Goal: Task Accomplishment & Management: Manage account settings

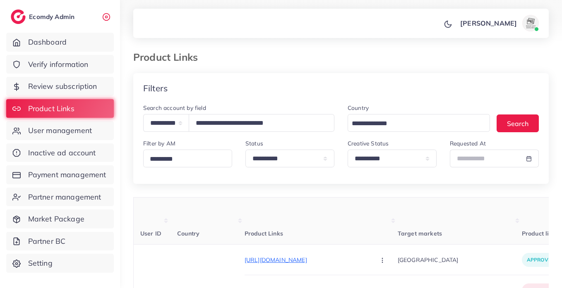
select select "*****"
click at [278, 118] on input "**********" at bounding box center [262, 123] width 146 height 18
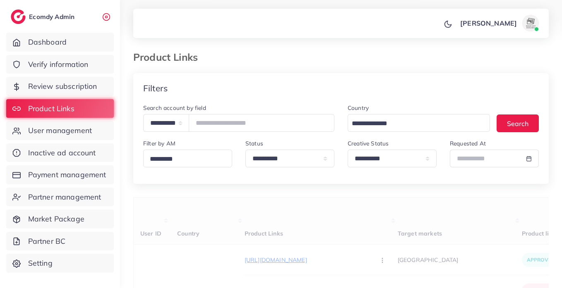
type input "**********"
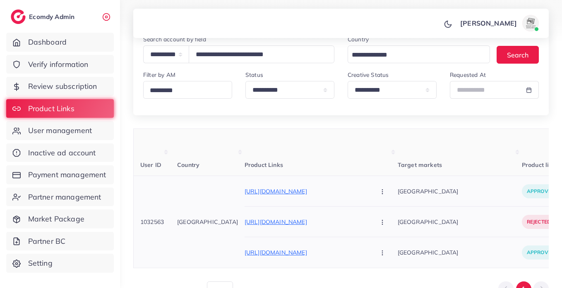
scroll to position [71, 0]
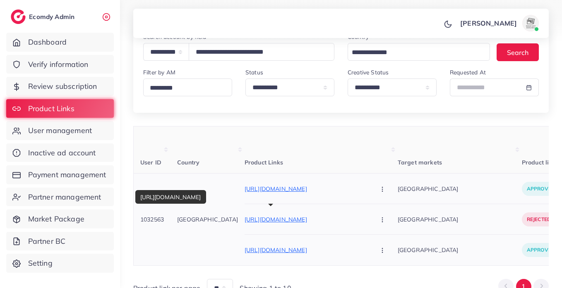
click at [311, 219] on p "[URL][DOMAIN_NAME]" at bounding box center [306, 220] width 124 height 10
click at [368, 224] on button "button" at bounding box center [382, 219] width 29 height 19
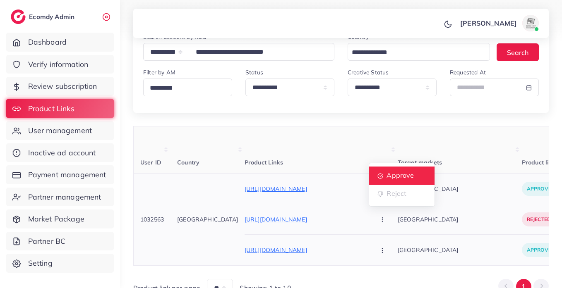
click at [386, 179] on span "Approve" at bounding box center [399, 176] width 27 height 8
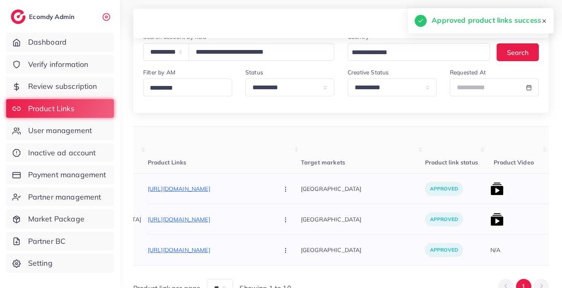
scroll to position [0, 101]
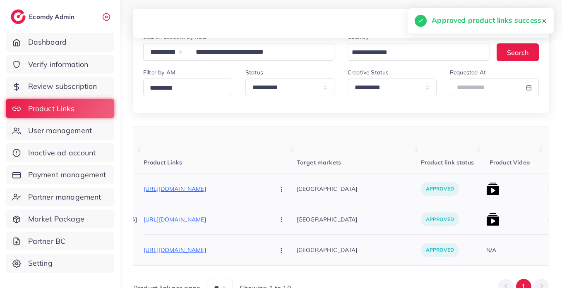
click at [486, 222] on img at bounding box center [492, 219] width 13 height 13
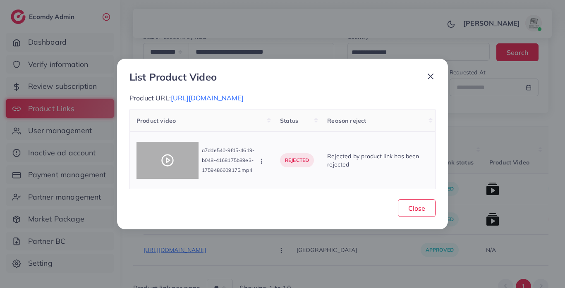
click at [177, 172] on div at bounding box center [167, 160] width 62 height 37
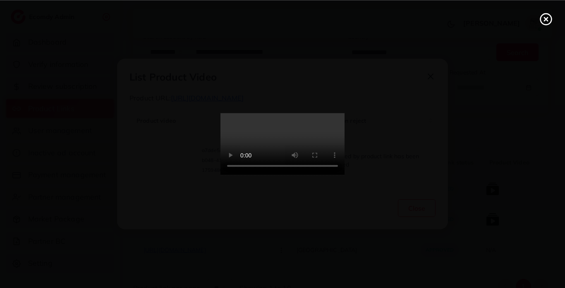
click at [269, 143] on video at bounding box center [282, 144] width 124 height 62
click at [335, 113] on video at bounding box center [282, 144] width 124 height 62
click at [330, 113] on video at bounding box center [282, 144] width 124 height 62
click at [538, 23] on div at bounding box center [282, 144] width 565 height 288
click at [546, 19] on line at bounding box center [545, 18] width 3 height 3
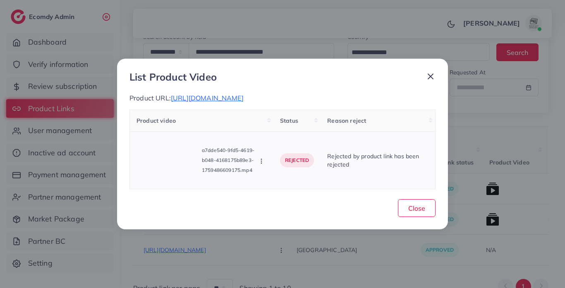
click at [263, 165] on icon "button" at bounding box center [261, 161] width 7 height 7
click at [287, 128] on span "Approve" at bounding box center [288, 124] width 27 height 8
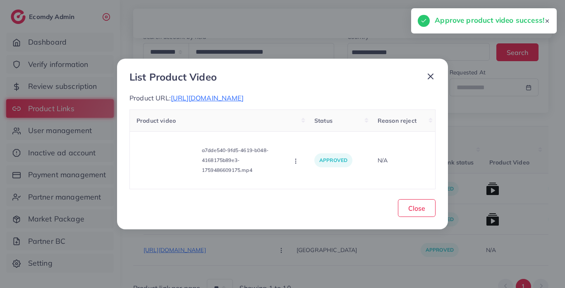
click at [429, 75] on icon at bounding box center [430, 77] width 10 height 10
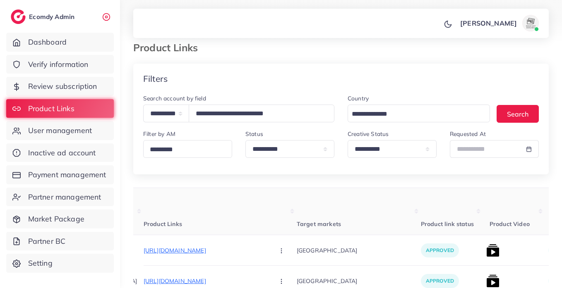
scroll to position [0, 0]
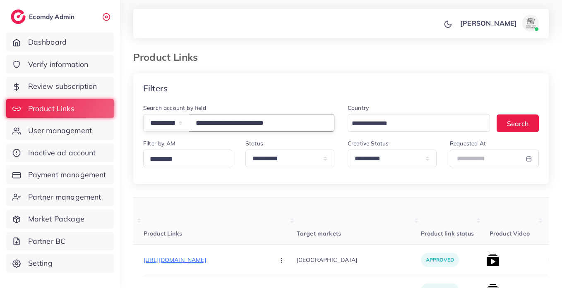
click at [244, 124] on input "**********" at bounding box center [262, 123] width 146 height 18
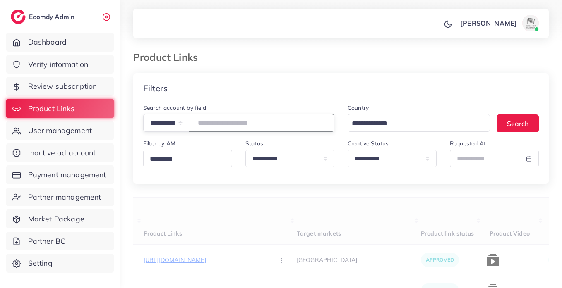
paste input "**********"
type input "**********"
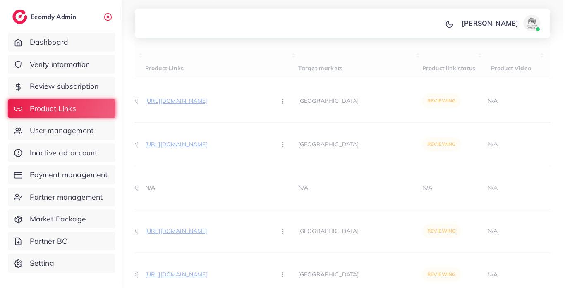
scroll to position [179, 0]
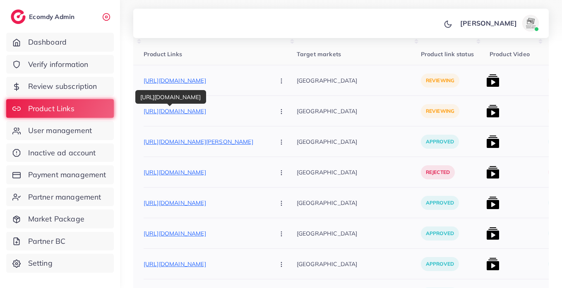
click at [155, 114] on p "[URL][DOMAIN_NAME]" at bounding box center [205, 111] width 124 height 10
click at [486, 111] on img at bounding box center [492, 111] width 13 height 13
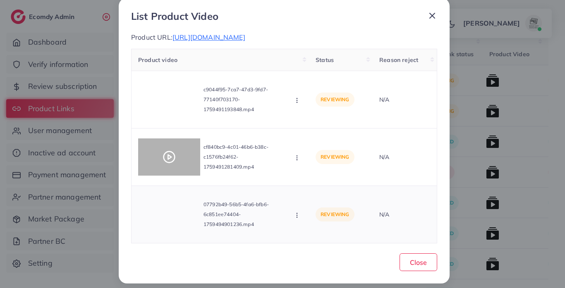
scroll to position [21, 0]
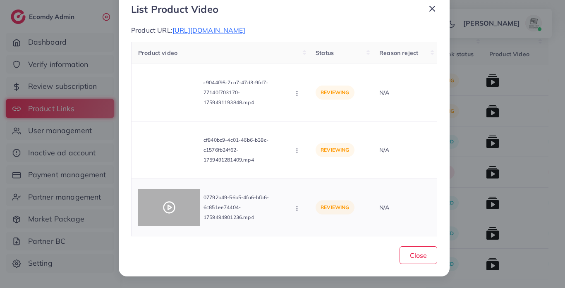
click at [168, 208] on polygon at bounding box center [169, 207] width 3 height 5
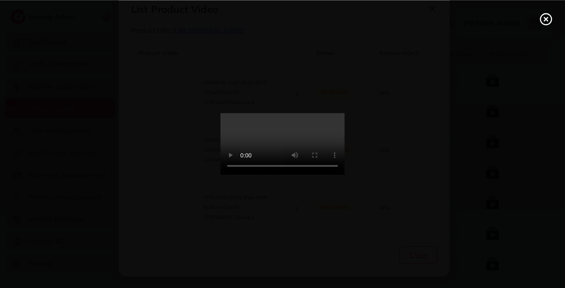
click at [232, 155] on video at bounding box center [282, 144] width 124 height 62
click at [549, 22] on icon at bounding box center [545, 18] width 13 height 13
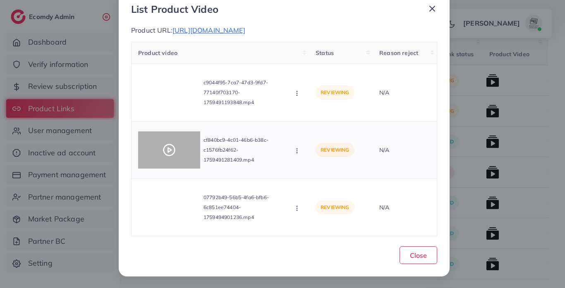
click at [174, 155] on div at bounding box center [169, 149] width 62 height 37
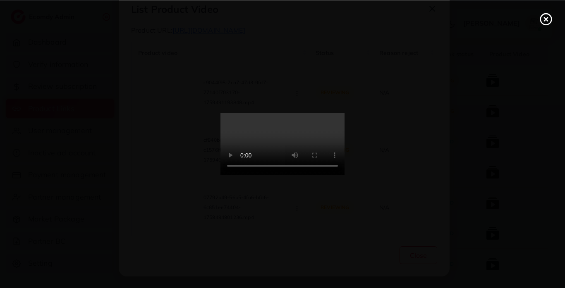
click at [304, 154] on video at bounding box center [282, 144] width 124 height 62
click at [551, 22] on icon at bounding box center [545, 18] width 13 height 13
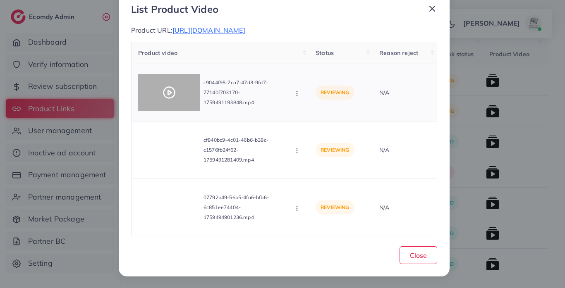
click at [179, 88] on div at bounding box center [169, 92] width 62 height 37
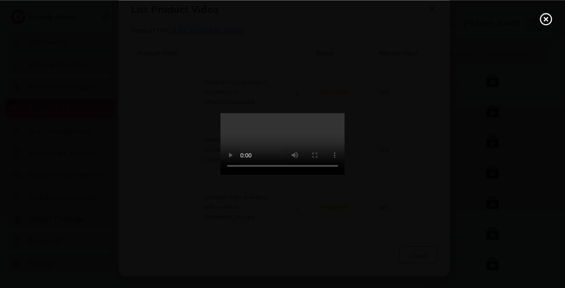
click at [544, 25] on icon at bounding box center [545, 18] width 13 height 13
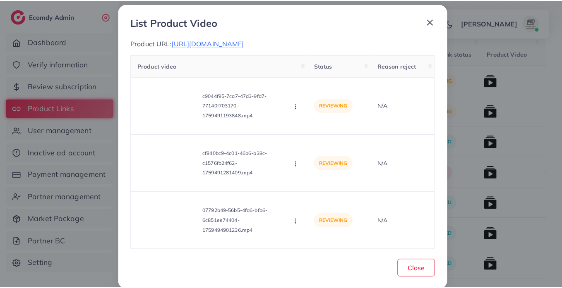
scroll to position [0, 0]
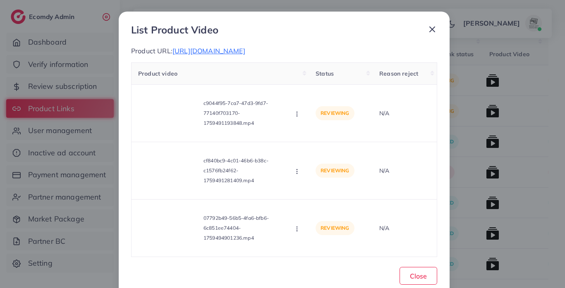
click at [430, 26] on icon at bounding box center [432, 29] width 10 height 10
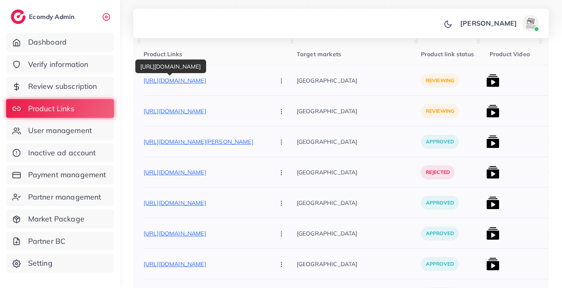
click at [197, 80] on p "[URL][DOMAIN_NAME]" at bounding box center [205, 81] width 124 height 10
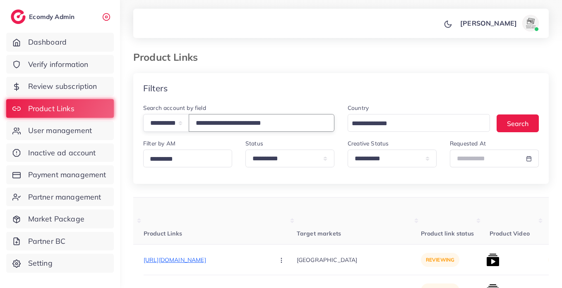
click at [251, 121] on input "**********" at bounding box center [262, 123] width 146 height 18
click at [251, 120] on input "**********" at bounding box center [262, 123] width 146 height 18
paste input "**********"
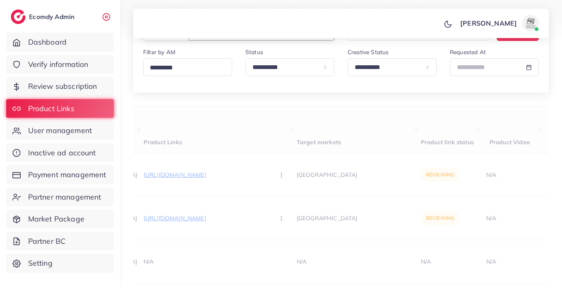
scroll to position [103, 0]
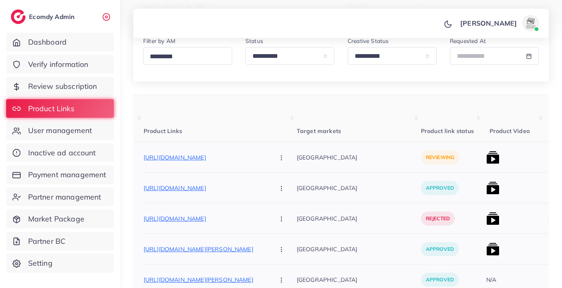
type input "**********"
click at [486, 159] on img at bounding box center [492, 157] width 13 height 13
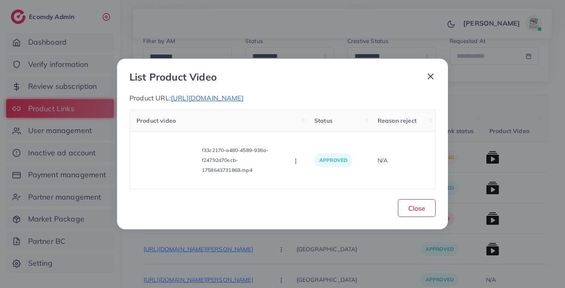
click at [429, 72] on icon at bounding box center [430, 77] width 10 height 10
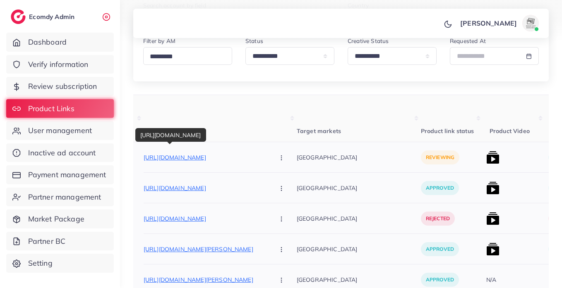
click at [208, 156] on p "[URL][DOMAIN_NAME]" at bounding box center [205, 158] width 124 height 10
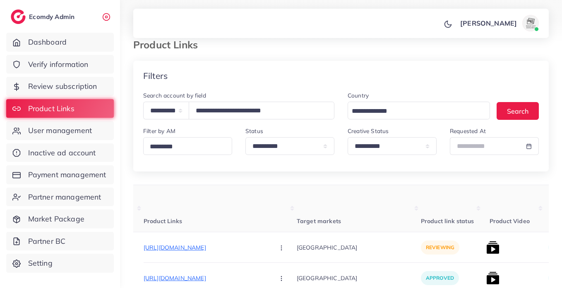
scroll to position [0, 0]
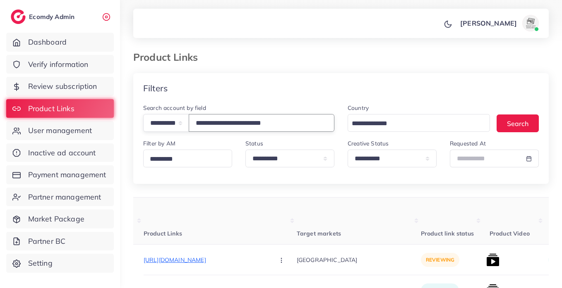
click at [269, 124] on input "**********" at bounding box center [262, 123] width 146 height 18
paste input "**********"
type input "**********"
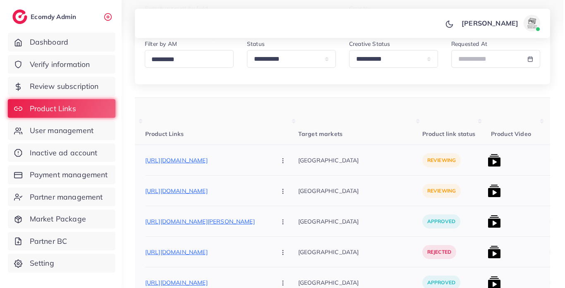
scroll to position [102, 0]
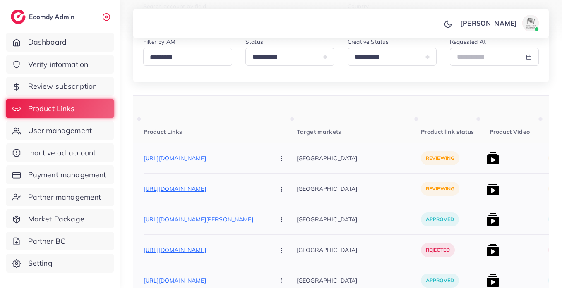
click at [486, 154] on img at bounding box center [492, 158] width 13 height 13
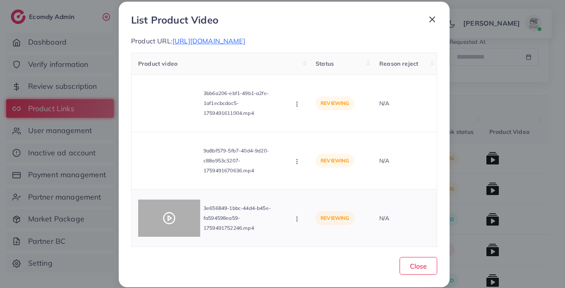
scroll to position [21, 0]
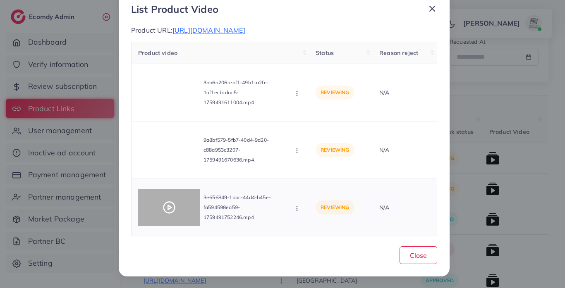
click at [174, 199] on div at bounding box center [169, 207] width 62 height 37
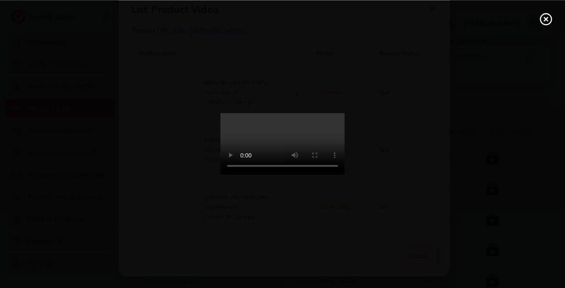
click at [260, 168] on video at bounding box center [282, 144] width 124 height 62
click at [257, 172] on video at bounding box center [282, 144] width 124 height 62
click at [543, 22] on icon at bounding box center [545, 18] width 13 height 13
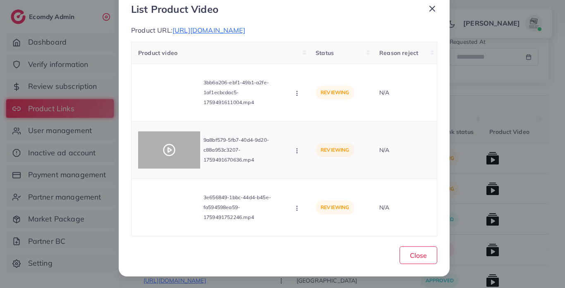
click at [172, 139] on div at bounding box center [169, 149] width 62 height 37
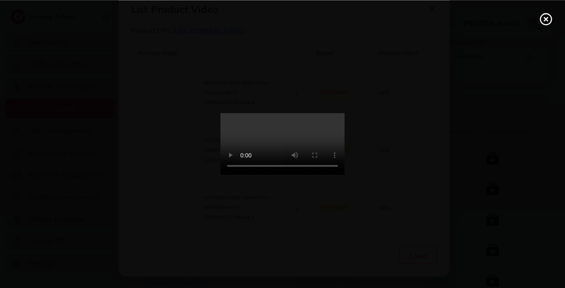
click at [307, 136] on video at bounding box center [282, 144] width 124 height 62
click at [547, 19] on icon at bounding box center [545, 18] width 13 height 13
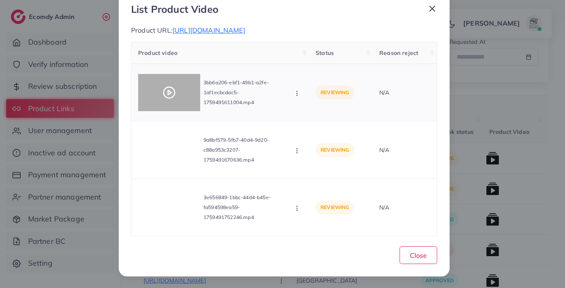
click at [170, 91] on icon at bounding box center [168, 92] width 13 height 13
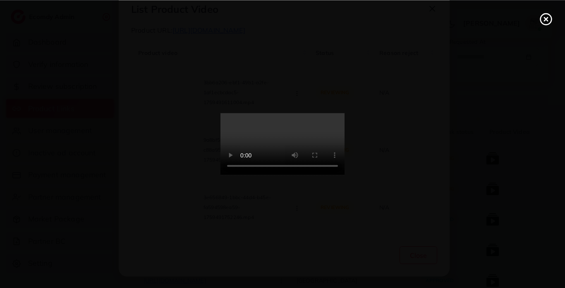
click at [394, 119] on div at bounding box center [282, 144] width 565 height 288
click at [545, 21] on icon at bounding box center [545, 18] width 13 height 13
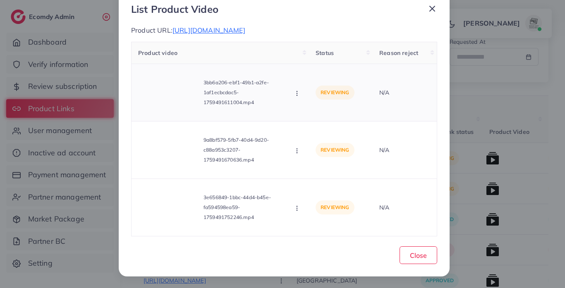
click at [299, 91] on button "button" at bounding box center [297, 93] width 9 height 8
click at [305, 111] on icon at bounding box center [305, 114] width 6 height 6
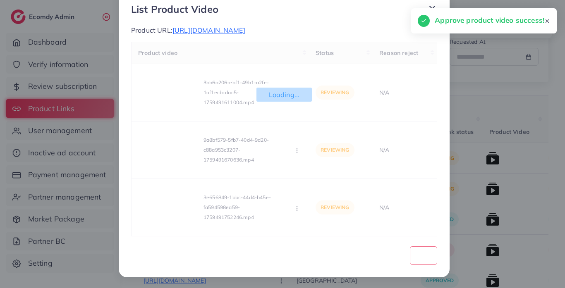
click at [295, 151] on div "Loading... Product video Status Reason reject 3bb6a206-ebf1-49b1-a2fe-1af1ecbcd…" at bounding box center [284, 139] width 306 height 195
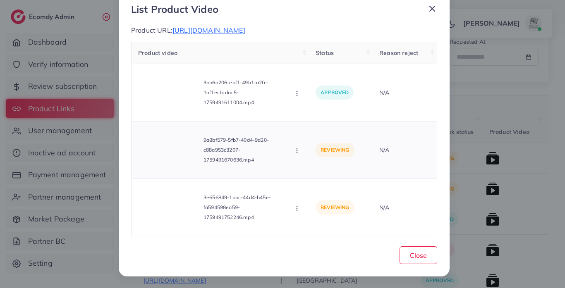
click at [298, 153] on icon "button" at bounding box center [297, 151] width 7 height 7
click at [337, 170] on link "Approve" at bounding box center [326, 171] width 65 height 18
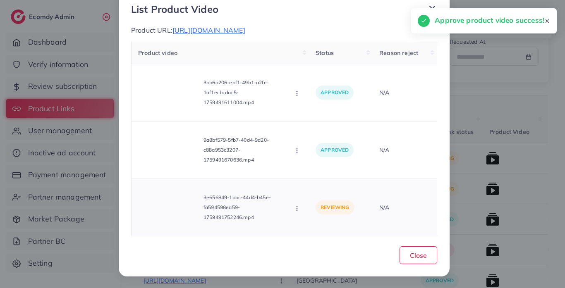
click at [295, 208] on icon "button" at bounding box center [297, 208] width 7 height 7
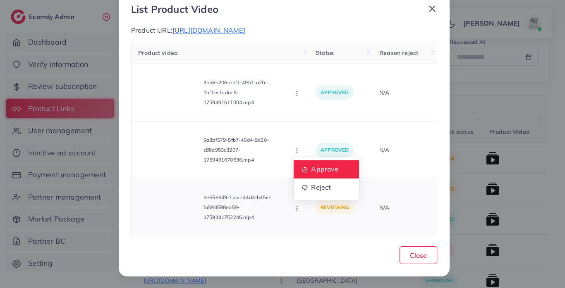
click at [304, 168] on icon at bounding box center [305, 170] width 6 height 6
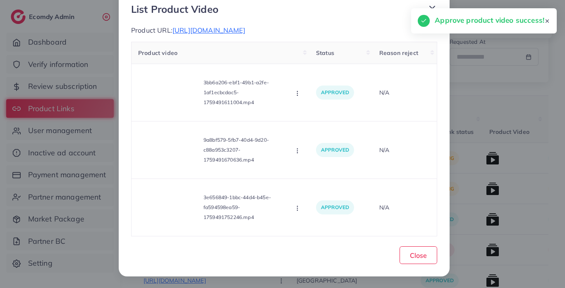
click at [430, 7] on line at bounding box center [432, 8] width 5 height 5
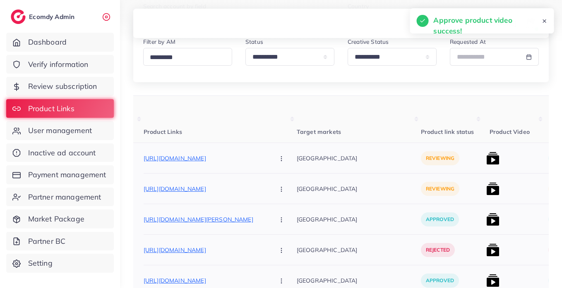
click at [268, 157] on button "button" at bounding box center [282, 158] width 29 height 19
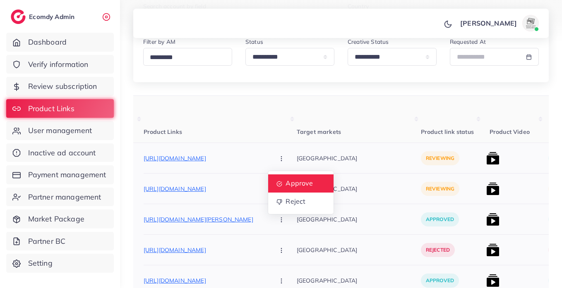
click at [279, 187] on link "Approve" at bounding box center [300, 183] width 65 height 18
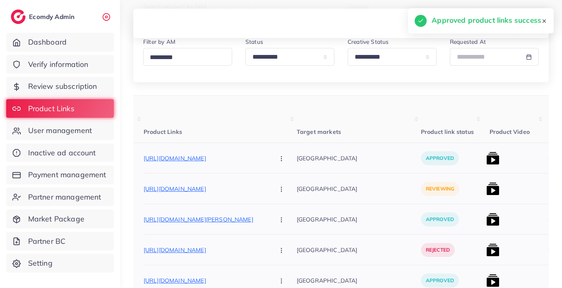
click at [268, 187] on button "button" at bounding box center [282, 188] width 29 height 19
click at [285, 210] on span "Approve" at bounding box center [298, 214] width 27 height 8
click at [486, 190] on img at bounding box center [492, 188] width 13 height 13
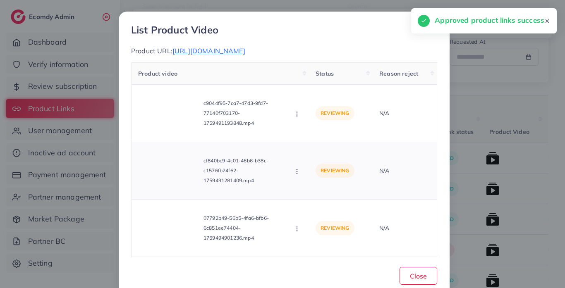
scroll to position [0, 0]
click at [295, 114] on icon "button" at bounding box center [297, 114] width 7 height 7
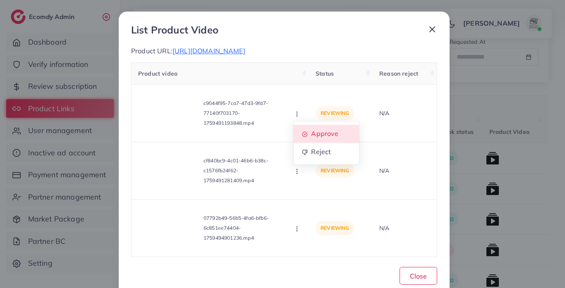
drag, startPoint x: 321, startPoint y: 134, endPoint x: 280, endPoint y: 168, distance: 53.2
click at [320, 134] on span "Approve" at bounding box center [324, 133] width 27 height 8
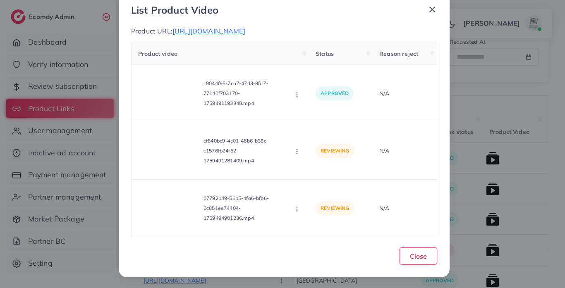
scroll to position [21, 0]
click at [296, 151] on circle "button" at bounding box center [296, 151] width 0 height 0
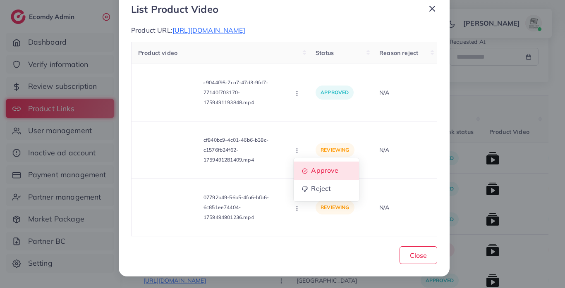
click at [319, 167] on span "Approve" at bounding box center [324, 170] width 27 height 8
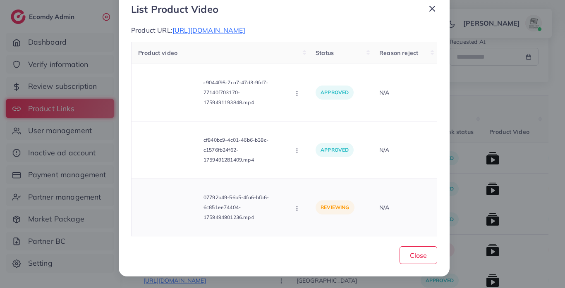
click at [296, 208] on circle "button" at bounding box center [296, 208] width 0 height 0
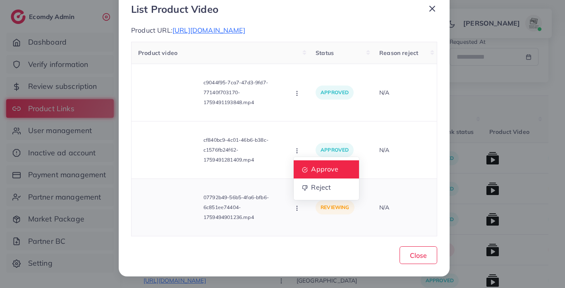
click at [311, 169] on span "Approve" at bounding box center [324, 169] width 27 height 8
